Goal: Navigation & Orientation: Find specific page/section

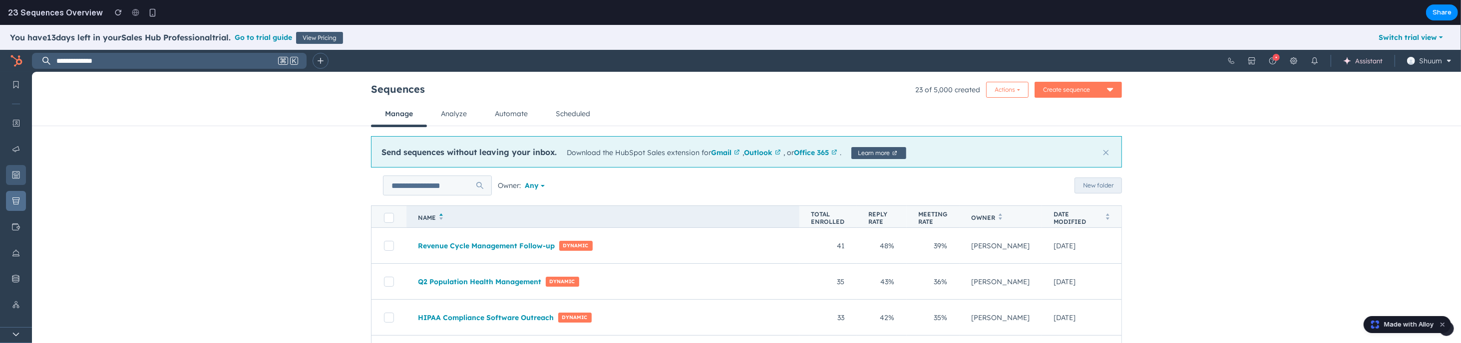
click at [4, 172] on button "Content" at bounding box center [16, 175] width 32 height 26
click at [14, 175] on icon "Content" at bounding box center [16, 175] width 8 height 8
click at [19, 219] on button "Commerce" at bounding box center [16, 227] width 32 height 26
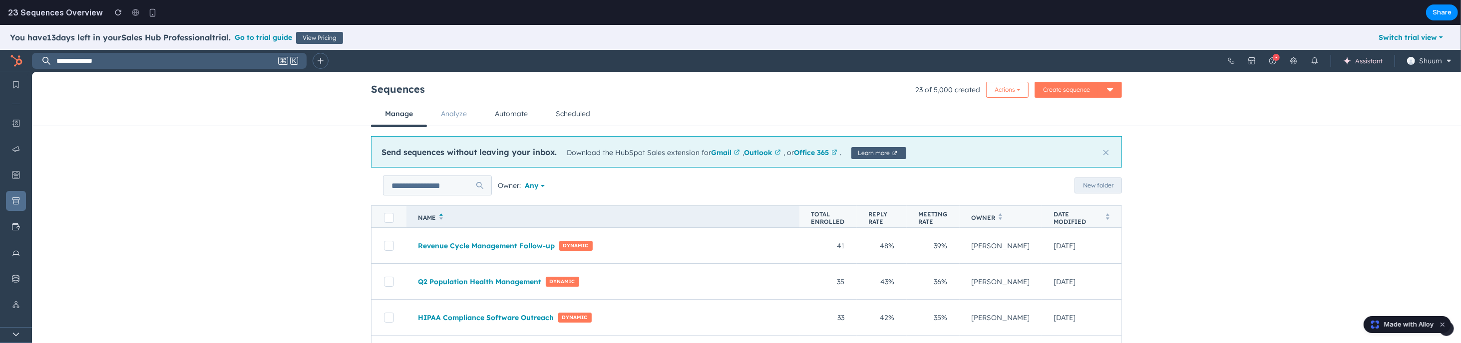
click at [447, 117] on i18n-string "Analyze" at bounding box center [454, 113] width 26 height 9
click at [506, 118] on link "Automate" at bounding box center [511, 114] width 61 height 24
click at [532, 118] on link "Automate" at bounding box center [511, 114] width 61 height 24
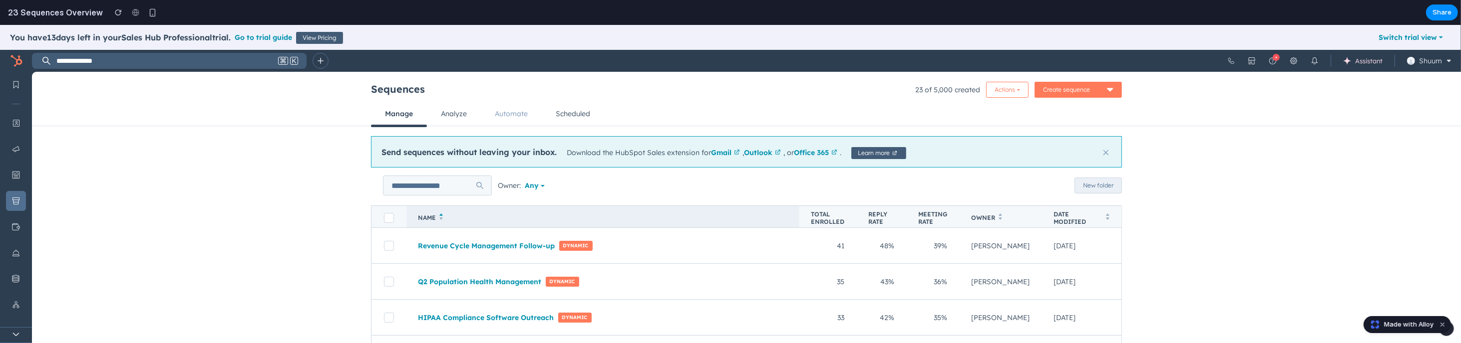
click at [532, 118] on link "Automate" at bounding box center [511, 114] width 61 height 24
click at [580, 122] on link "Scheduled" at bounding box center [573, 114] width 62 height 24
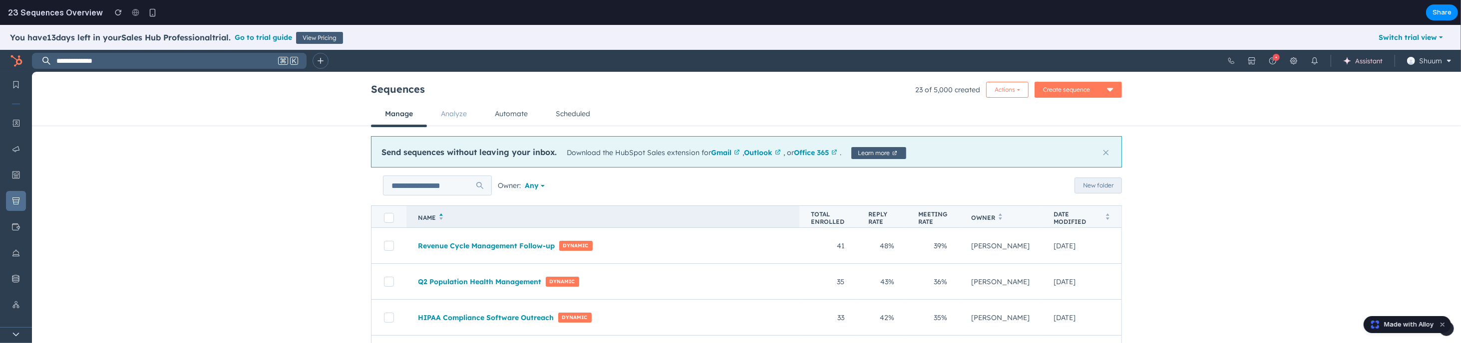
click at [457, 107] on link "Analyze" at bounding box center [454, 114] width 54 height 24
click at [516, 119] on link "Automate" at bounding box center [511, 114] width 61 height 24
